Goal: Information Seeking & Learning: Learn about a topic

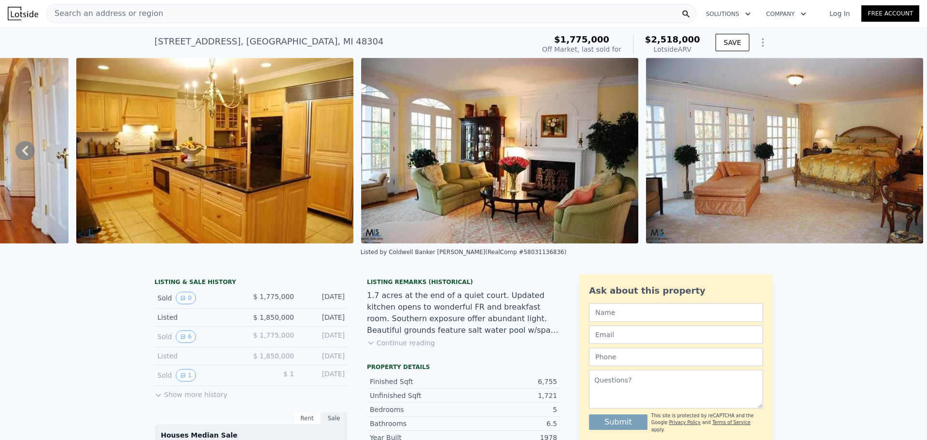
scroll to position [0, 4]
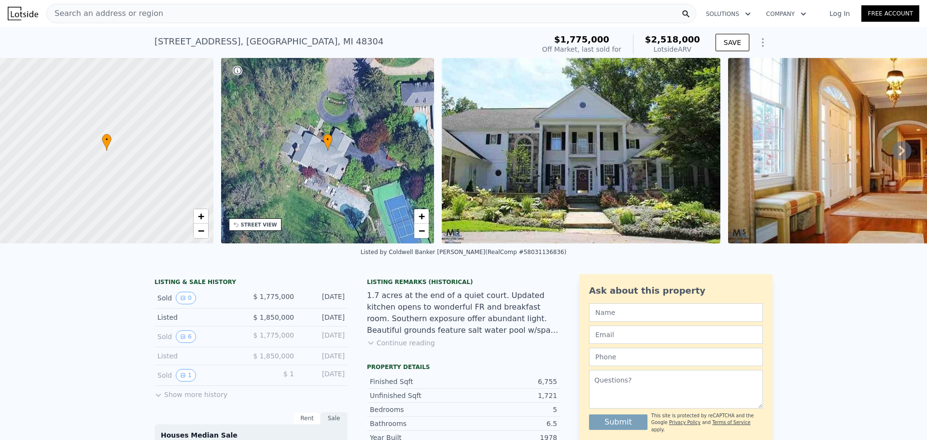
click at [221, 17] on div "Search an address or region" at bounding box center [371, 13] width 650 height 19
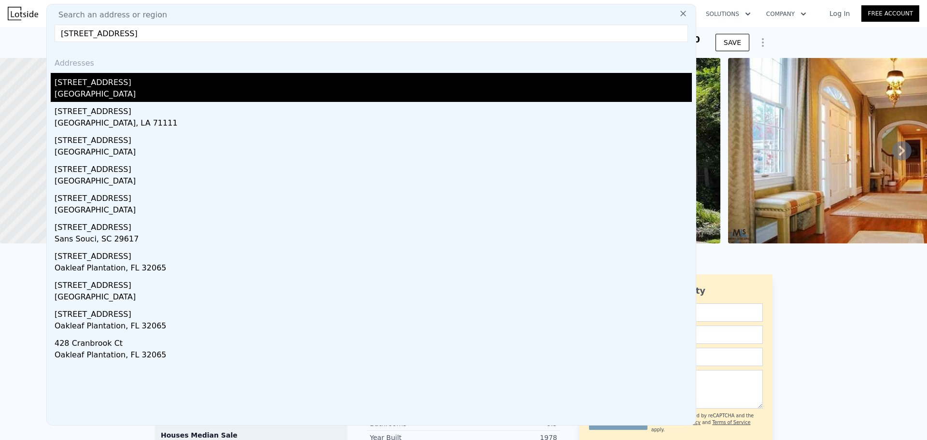
type input "[STREET_ADDRESS]"
click at [253, 95] on div "[GEOGRAPHIC_DATA]" at bounding box center [373, 95] width 637 height 14
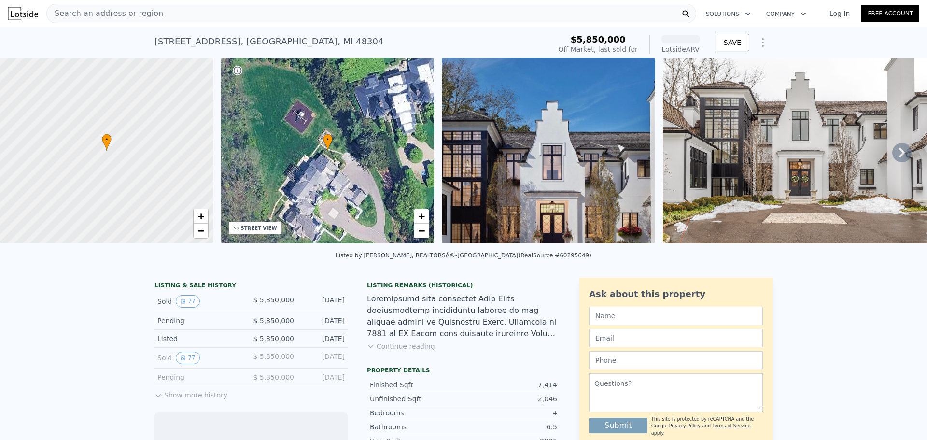
click at [609, 163] on img at bounding box center [548, 150] width 213 height 185
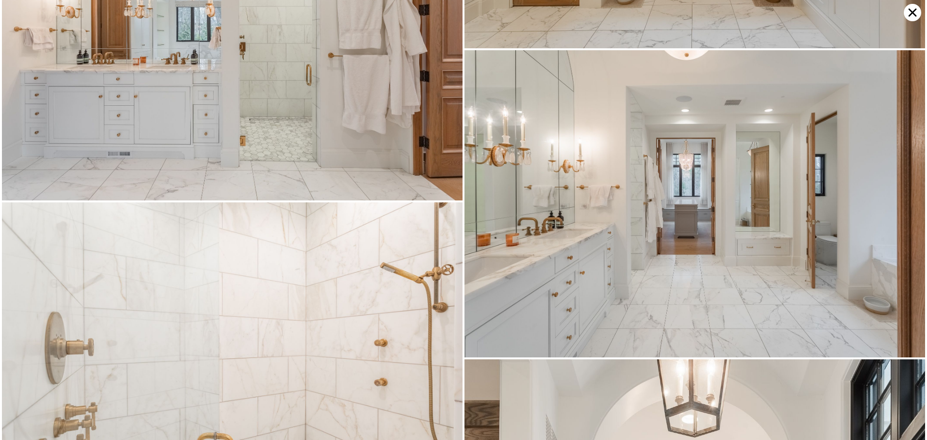
scroll to position [4208, 0]
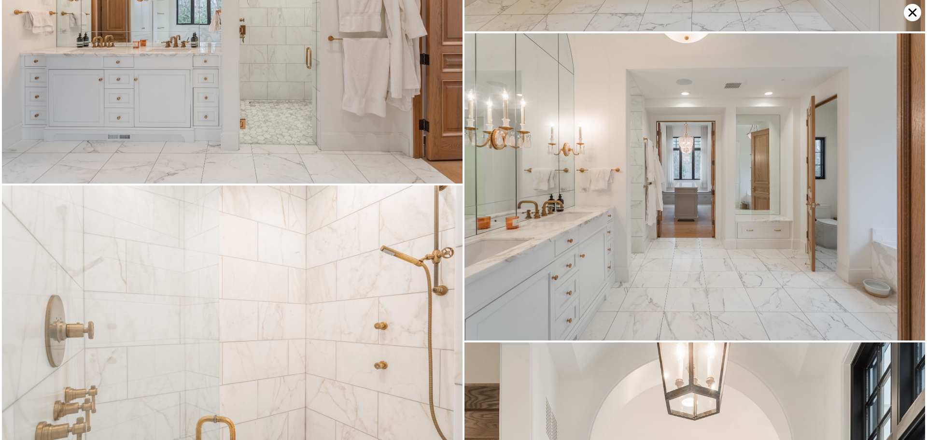
click at [910, 21] on icon at bounding box center [912, 12] width 17 height 17
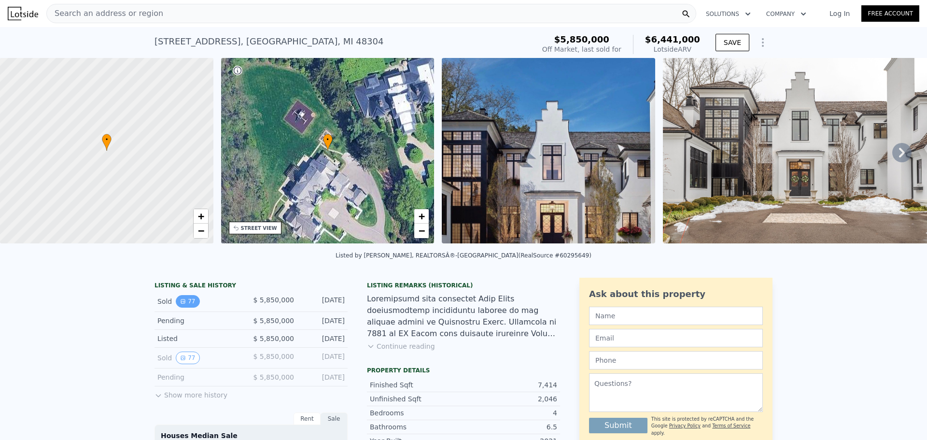
click at [181, 304] on icon "View historical data" at bounding box center [183, 301] width 6 height 6
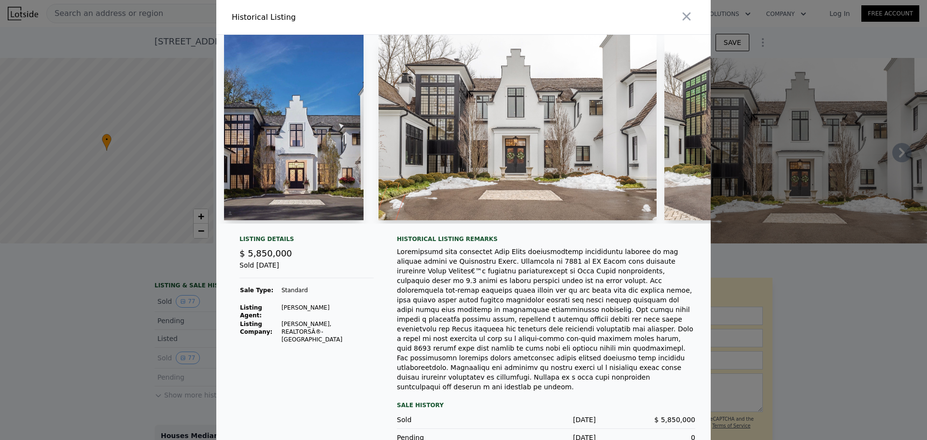
click at [164, 357] on div at bounding box center [463, 220] width 927 height 440
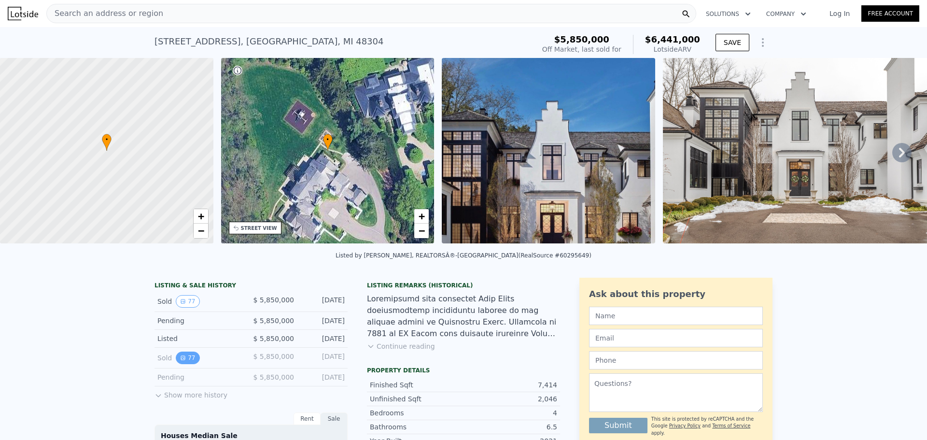
click at [180, 361] on icon "View historical data" at bounding box center [183, 358] width 6 height 6
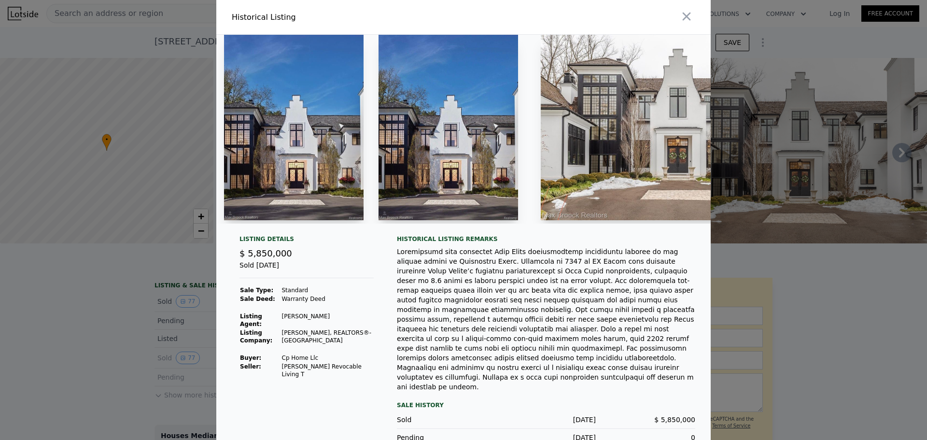
click at [290, 353] on td "Cp Home Llc" at bounding box center [327, 357] width 93 height 9
drag, startPoint x: 299, startPoint y: 348, endPoint x: 295, endPoint y: 354, distance: 7.6
click at [295, 354] on td "Cp Home Llc" at bounding box center [327, 357] width 93 height 9
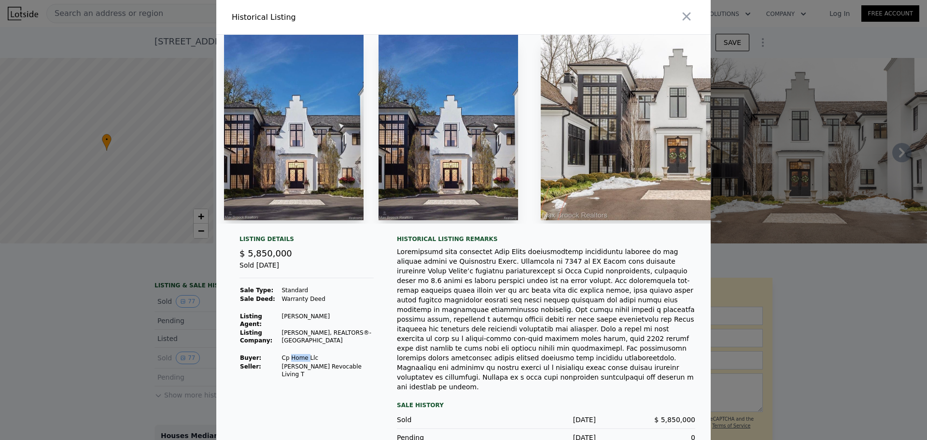
click at [295, 354] on td "Cp Home Llc" at bounding box center [327, 357] width 93 height 9
